Goal: Task Accomplishment & Management: Use online tool/utility

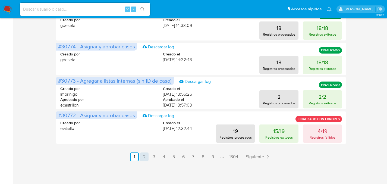
click at [143, 153] on link "2" at bounding box center [144, 156] width 9 height 9
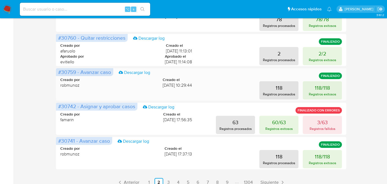
scroll to position [270, 0]
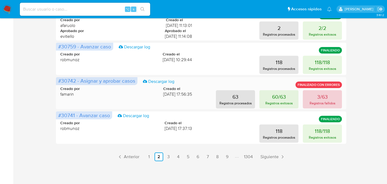
click at [318, 97] on p "3/63" at bounding box center [322, 97] width 11 height 8
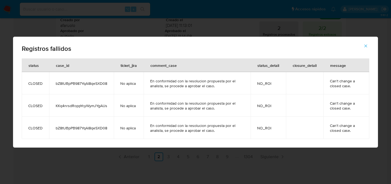
click at [283, 155] on div "Registros fallidos status case_id ticket_jira comment_case status_detail closur…" at bounding box center [195, 92] width 391 height 184
click at [368, 42] on button "button" at bounding box center [365, 45] width 19 height 13
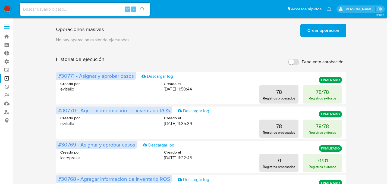
scroll to position [0, 0]
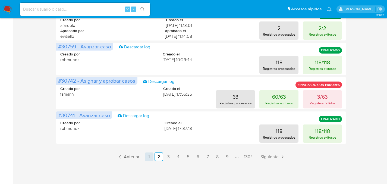
click at [148, 157] on link "1" at bounding box center [149, 156] width 9 height 9
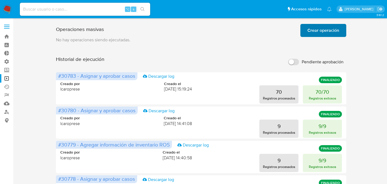
click at [335, 29] on span "Crear operación" at bounding box center [323, 30] width 32 height 12
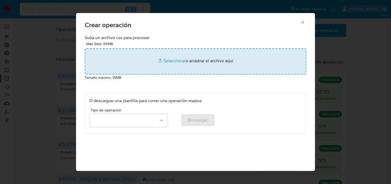
click at [175, 52] on input "file" at bounding box center [196, 61] width 222 height 26
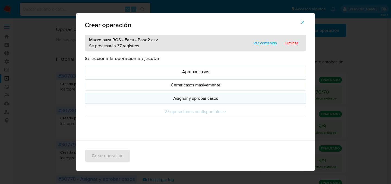
click at [203, 101] on p "Asignar y aprobar casos" at bounding box center [195, 98] width 212 height 6
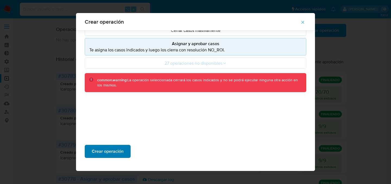
scroll to position [51, 0]
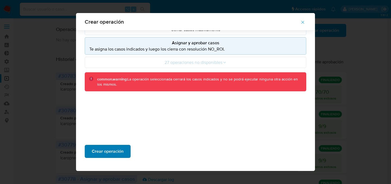
click at [99, 154] on span "Crear operación" at bounding box center [108, 151] width 32 height 12
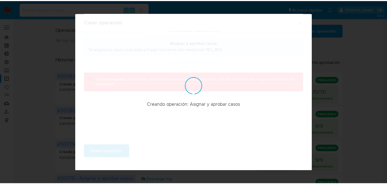
scroll to position [20, 0]
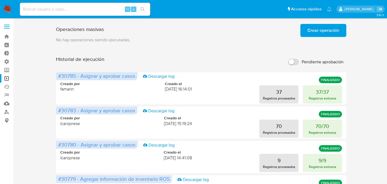
click at [272, 37] on p "No hay operaciones siendo ejecutadas." at bounding box center [201, 40] width 290 height 6
click at [314, 34] on span "Crear operación" at bounding box center [323, 30] width 32 height 12
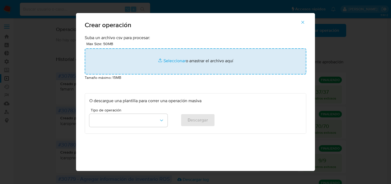
click at [189, 49] on input "file" at bounding box center [196, 61] width 222 height 26
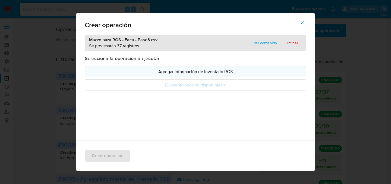
click at [160, 75] on button "Agregar información de inventario ROS" at bounding box center [196, 71] width 222 height 11
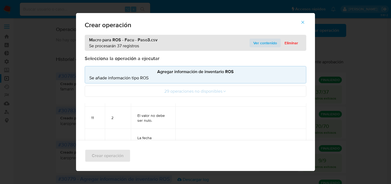
scroll to position [518, 0]
click at [304, 20] on icon "button" at bounding box center [302, 22] width 5 height 5
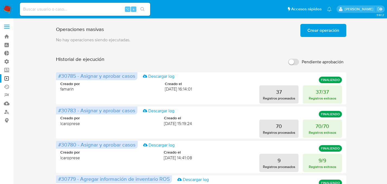
click at [320, 28] on span "Crear operación" at bounding box center [323, 30] width 32 height 12
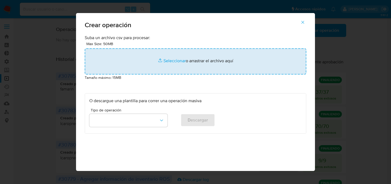
click at [162, 63] on input "file" at bounding box center [196, 61] width 222 height 26
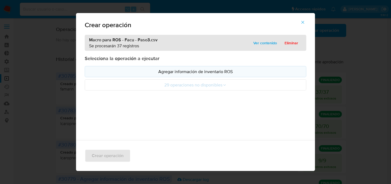
click at [203, 72] on p "Agregar información de inventario ROS" at bounding box center [195, 71] width 212 height 6
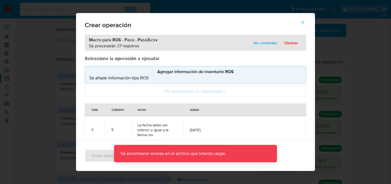
scroll to position [1, 0]
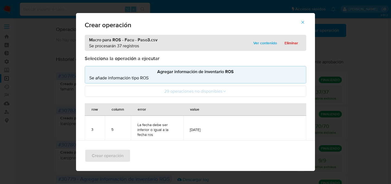
click at [305, 21] on icon "button" at bounding box center [302, 22] width 5 height 5
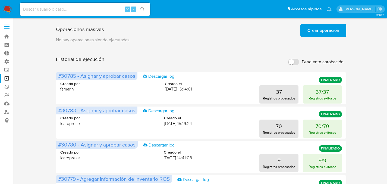
click at [311, 29] on span "Crear operación" at bounding box center [323, 30] width 32 height 12
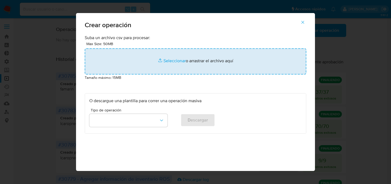
click at [149, 70] on input "file" at bounding box center [196, 61] width 222 height 26
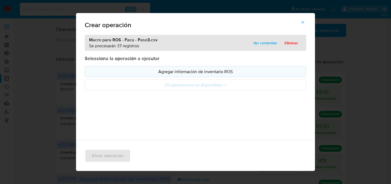
click at [185, 73] on p "Agregar información de inventario ROS" at bounding box center [195, 71] width 212 height 6
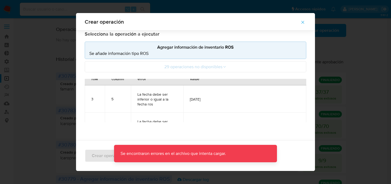
scroll to position [25, 0]
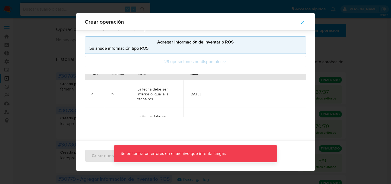
drag, startPoint x: 167, startPoint y: 107, endPoint x: 256, endPoint y: 100, distance: 88.6
drag, startPoint x: 256, startPoint y: 99, endPoint x: 276, endPoint y: 99, distance: 19.8
click at [276, 99] on td "2026-06-30" at bounding box center [244, 93] width 123 height 27
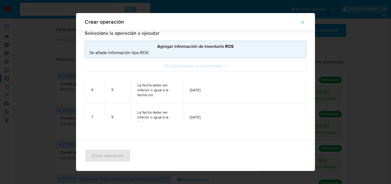
scroll to position [0, 0]
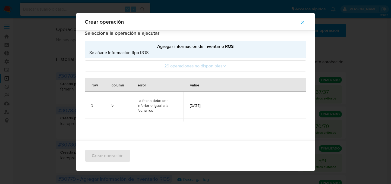
click at [304, 22] on icon "button" at bounding box center [302, 22] width 3 height 3
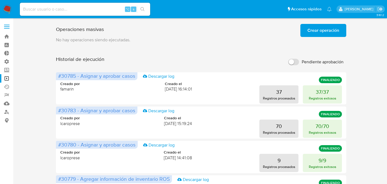
click at [206, 42] on p "No hay operaciones siendo ejecutadas." at bounding box center [201, 40] width 290 height 6
click at [308, 31] on span "Crear operación" at bounding box center [323, 30] width 32 height 12
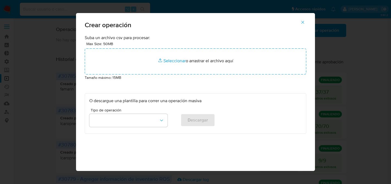
click at [151, 45] on div "Max Size: 50MB Seleccionar archivos Seleccionar o arrastrar el archivo aquí" at bounding box center [196, 58] width 222 height 34
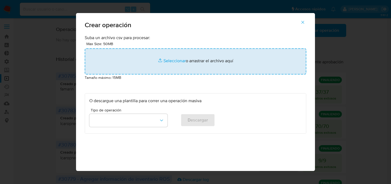
click at [152, 52] on input "file" at bounding box center [196, 61] width 222 height 26
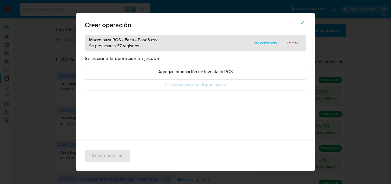
click at [182, 75] on p "Agregar información de inventario ROS" at bounding box center [195, 71] width 212 height 6
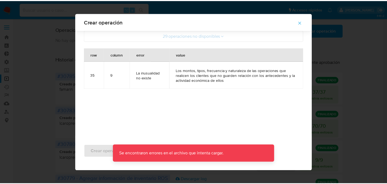
scroll to position [4, 0]
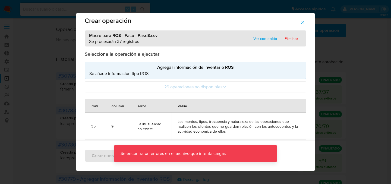
click at [303, 23] on icon "button" at bounding box center [302, 22] width 5 height 5
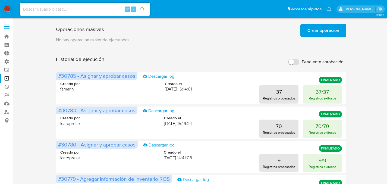
click at [308, 31] on span "Crear operación" at bounding box center [323, 30] width 32 height 12
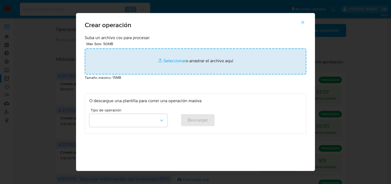
click at [154, 62] on input "file" at bounding box center [196, 61] width 222 height 26
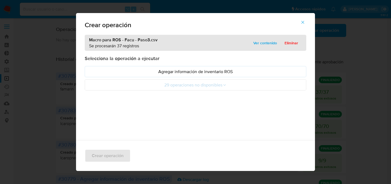
click at [190, 74] on p "Agregar información de inventario ROS" at bounding box center [195, 71] width 212 height 6
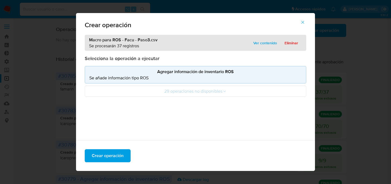
click at [140, 72] on p "Agregar información de inventario ROS" at bounding box center [195, 71] width 212 height 6
click at [172, 74] on p "Agregar información de inventario ROS" at bounding box center [195, 71] width 212 height 6
click at [102, 158] on span "Crear operación" at bounding box center [108, 156] width 32 height 12
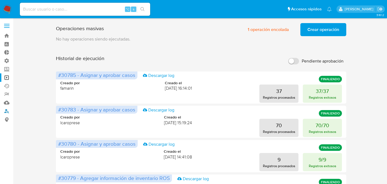
scroll to position [1, 0]
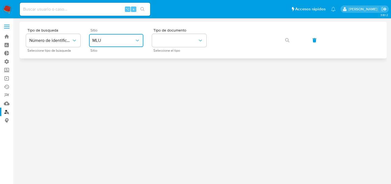
click at [111, 45] on button "MLU" at bounding box center [116, 40] width 54 height 13
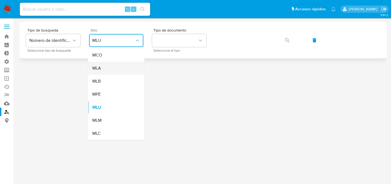
click at [112, 66] on div "MLA" at bounding box center [114, 68] width 45 height 13
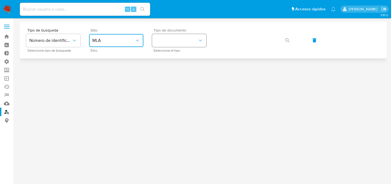
click at [175, 44] on button "identificationType" at bounding box center [179, 40] width 54 height 13
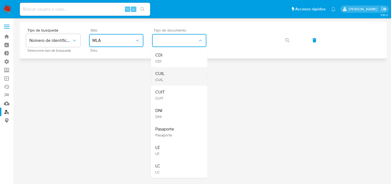
click at [173, 77] on div "CUIL CUIL" at bounding box center [177, 76] width 45 height 18
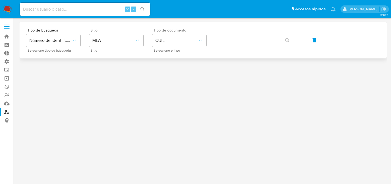
click at [230, 48] on div "Tipo de busqueda Número de identificación Seleccione tipo de búsqueda Sitio MLA…" at bounding box center [203, 40] width 354 height 24
click at [284, 40] on button "button" at bounding box center [287, 40] width 18 height 13
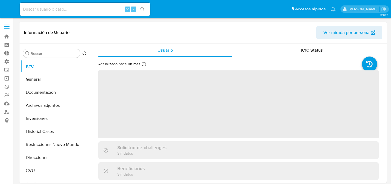
select select "10"
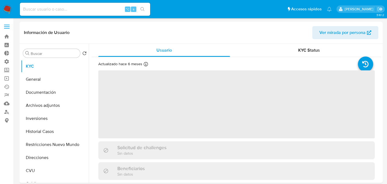
select select "10"
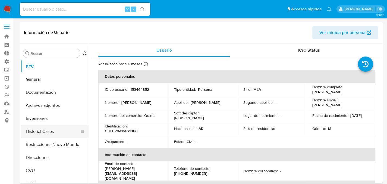
click at [46, 135] on button "Historial Casos" at bounding box center [53, 131] width 64 height 13
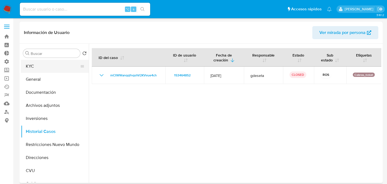
click at [29, 65] on button "KYC" at bounding box center [53, 66] width 64 height 13
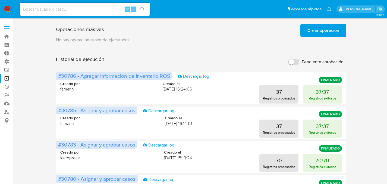
click at [335, 27] on span "Crear operación" at bounding box center [323, 30] width 32 height 12
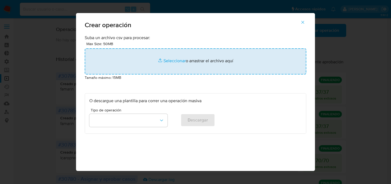
click at [144, 61] on input "file" at bounding box center [196, 61] width 222 height 26
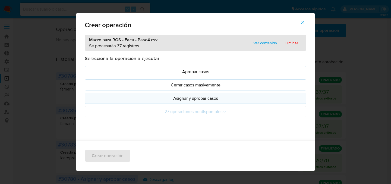
click at [162, 103] on button "Asignar y aprobar casos" at bounding box center [196, 98] width 222 height 11
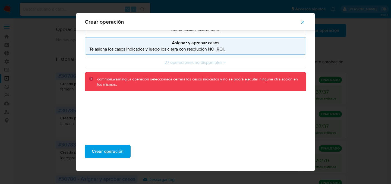
scroll to position [51, 0]
click at [103, 140] on div "Crear operación" at bounding box center [195, 153] width 239 height 35
click at [104, 145] on span "Crear operación" at bounding box center [108, 151] width 32 height 12
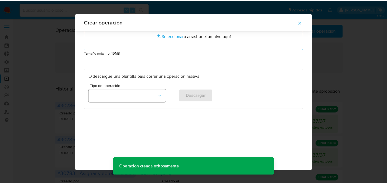
scroll to position [20, 0]
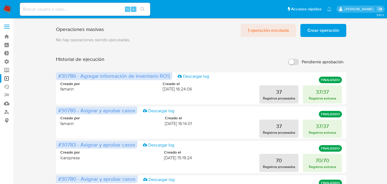
click at [257, 34] on span "1 operación encolada" at bounding box center [268, 30] width 41 height 12
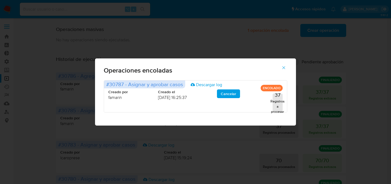
click at [285, 70] on icon "button" at bounding box center [283, 67] width 5 height 5
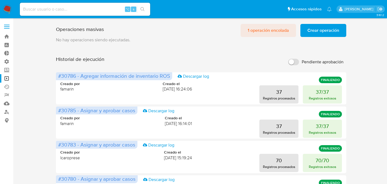
click at [282, 32] on span "1 operación encolada" at bounding box center [268, 30] width 41 height 12
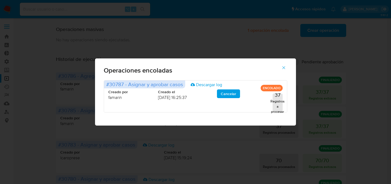
click at [285, 68] on icon "button" at bounding box center [283, 67] width 5 height 5
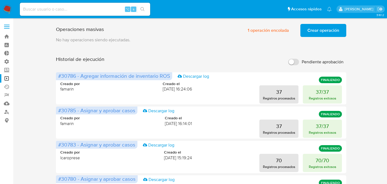
click at [73, 14] on div "⌥ s" at bounding box center [85, 9] width 130 height 13
click at [75, 10] on input at bounding box center [85, 9] width 130 height 7
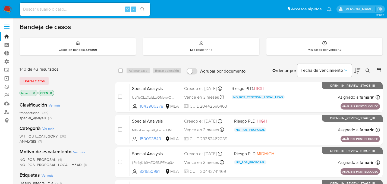
drag, startPoint x: 106, startPoint y: 12, endPoint x: 102, endPoint y: 11, distance: 4.0
click at [103, 12] on input at bounding box center [85, 9] width 130 height 7
paste input "630287933"
type input "630287933"
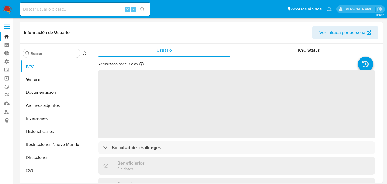
select select "10"
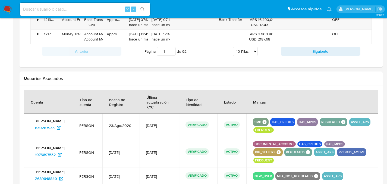
scroll to position [568, 0]
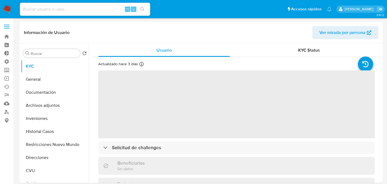
select select "10"
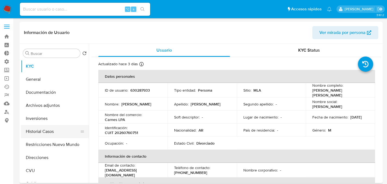
click at [40, 129] on button "Historial Casos" at bounding box center [53, 131] width 64 height 13
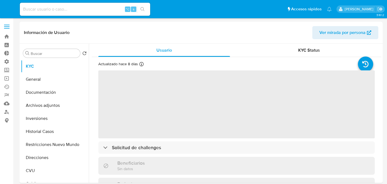
select select "10"
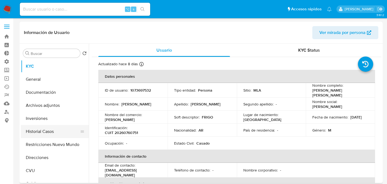
click at [28, 130] on button "Historial Casos" at bounding box center [53, 131] width 64 height 13
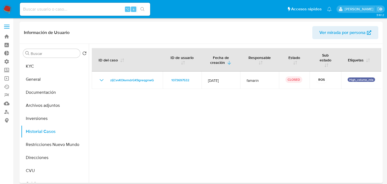
click at [141, 112] on div at bounding box center [235, 113] width 292 height 139
click at [31, 61] on button "KYC" at bounding box center [53, 66] width 64 height 13
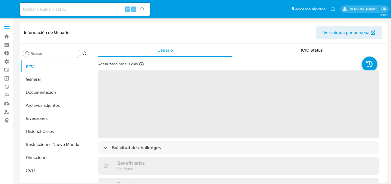
select select "10"
